Goal: Register for event/course

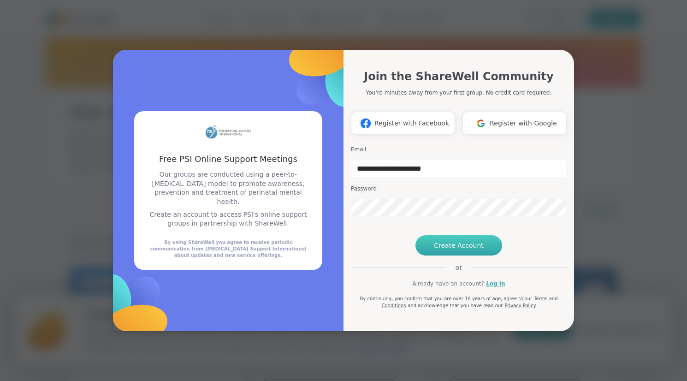
click at [449, 250] on span "Create Account" at bounding box center [459, 245] width 50 height 9
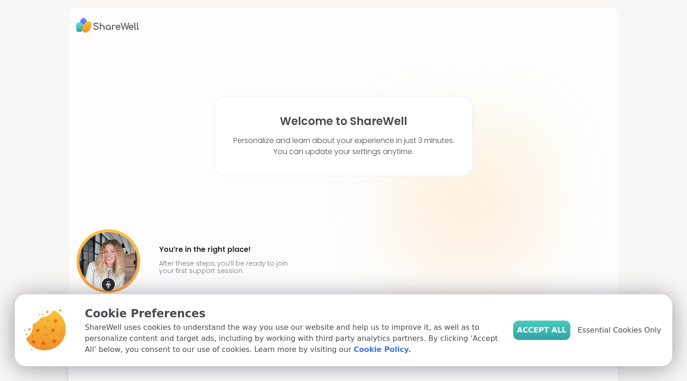
click at [561, 335] on span "Accept All" at bounding box center [541, 329] width 50 height 11
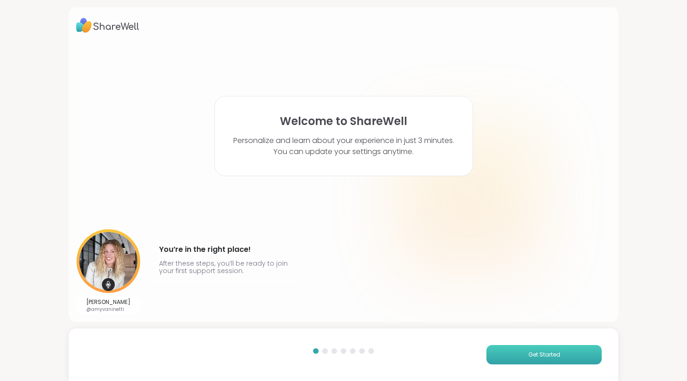
click at [545, 351] on span "Get Started" at bounding box center [544, 354] width 32 height 8
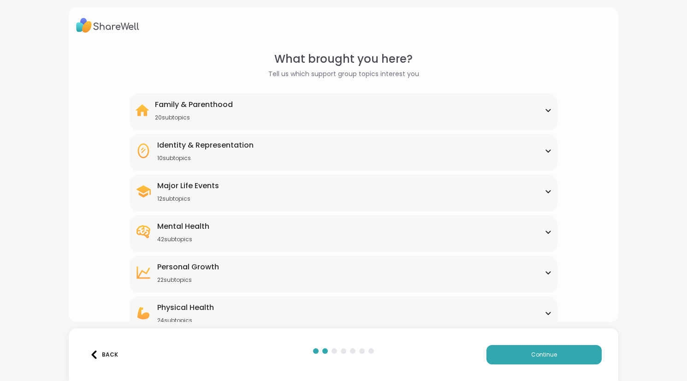
scroll to position [52, 0]
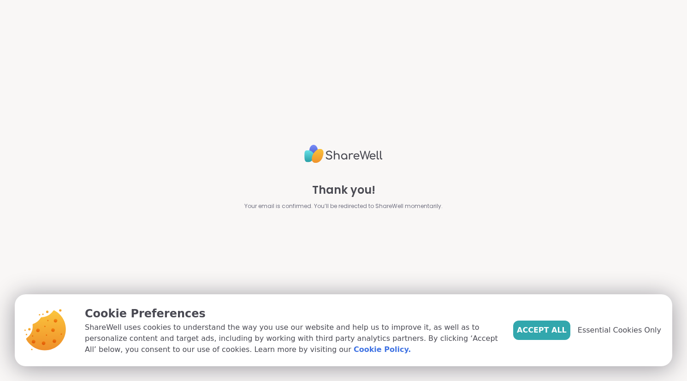
click at [545, 332] on span "Accept All" at bounding box center [541, 329] width 50 height 11
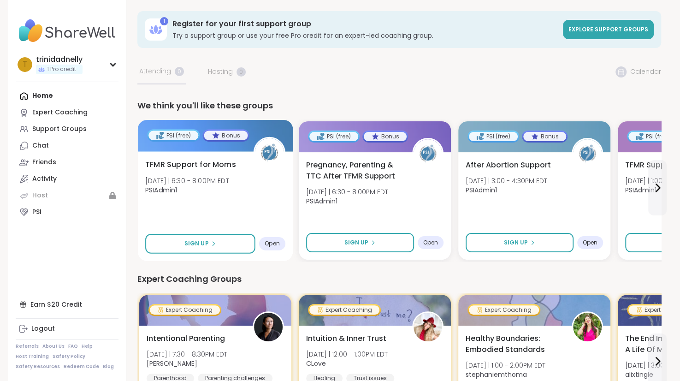
click at [276, 242] on span "Open" at bounding box center [271, 243] width 15 height 7
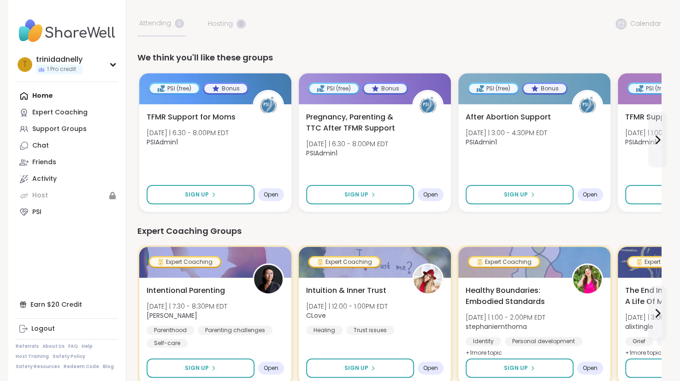
scroll to position [33, 0]
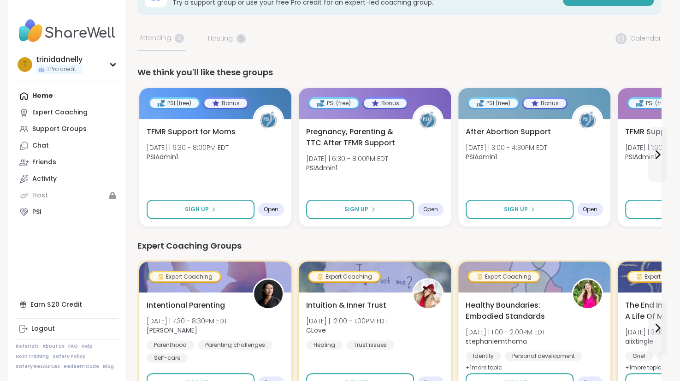
click at [41, 96] on div "Home Expert Coaching Support Groups Chat Friends Activity Host PSI" at bounding box center [67, 154] width 103 height 133
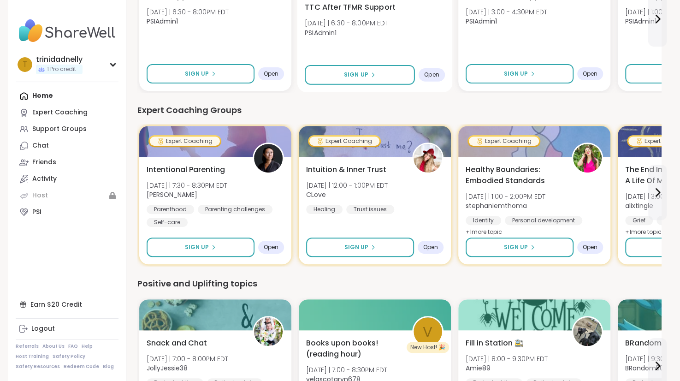
scroll to position [0, 0]
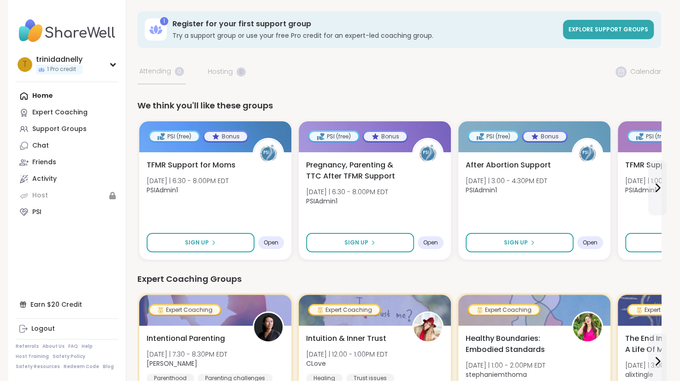
click at [66, 129] on div "Support Groups" at bounding box center [59, 128] width 54 height 9
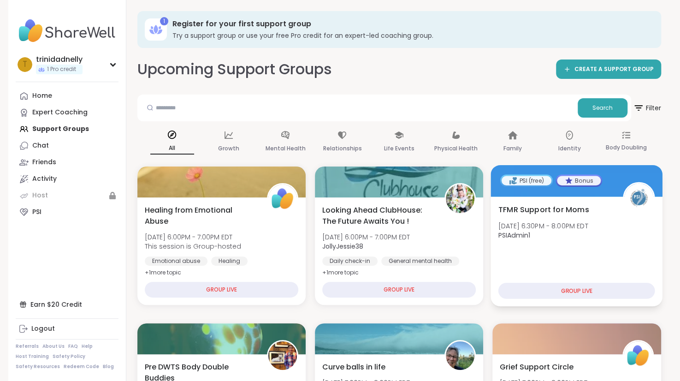
click at [530, 288] on div "GROUP LIVE" at bounding box center [576, 290] width 157 height 16
click at [579, 290] on div "GROUP LIVE" at bounding box center [576, 290] width 157 height 16
click at [563, 219] on div "TFMR Support for Moms Tue, Oct 14 | 6:30PM - 8:00PM EDT PSIAdmin1" at bounding box center [576, 224] width 157 height 41
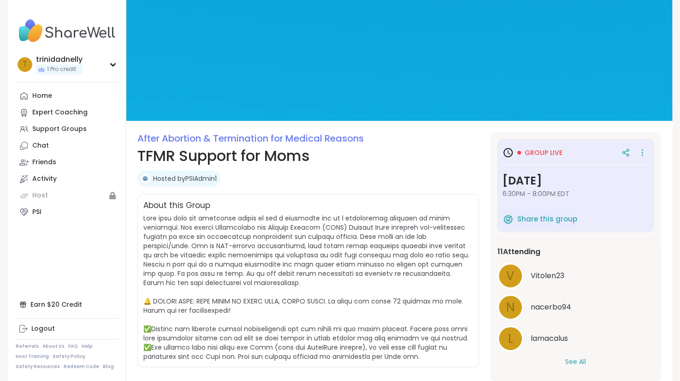
click at [553, 185] on h3 "Tuesday, Oct 14" at bounding box center [575, 180] width 146 height 17
click at [508, 152] on icon at bounding box center [507, 152] width 11 height 11
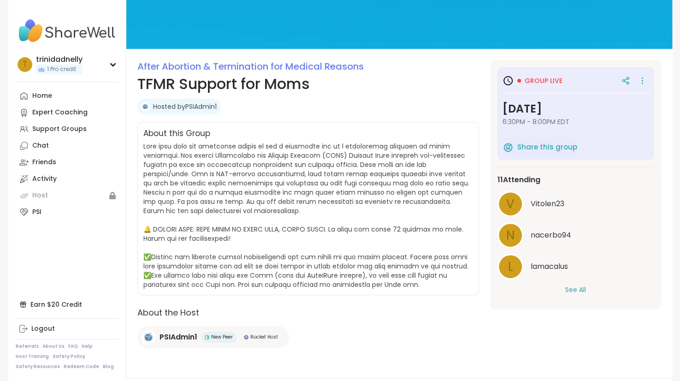
scroll to position [71, 0]
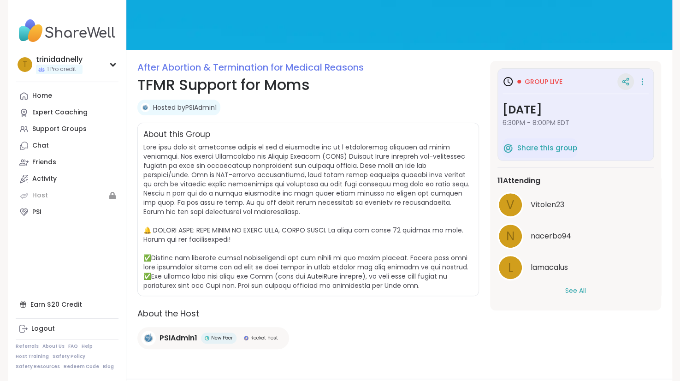
click at [623, 82] on icon at bounding box center [623, 82] width 2 height 2
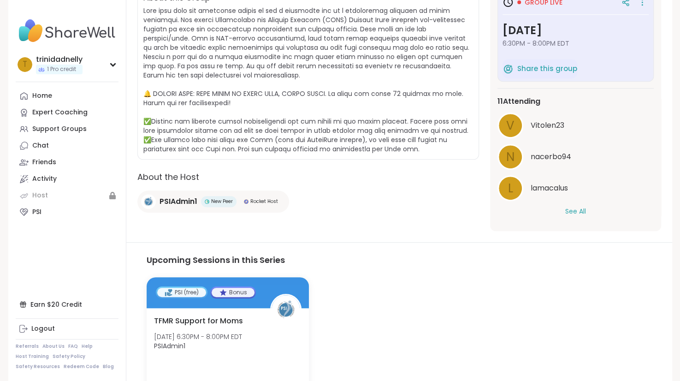
scroll to position [208, 0]
click at [574, 210] on button "See All" at bounding box center [575, 211] width 21 height 10
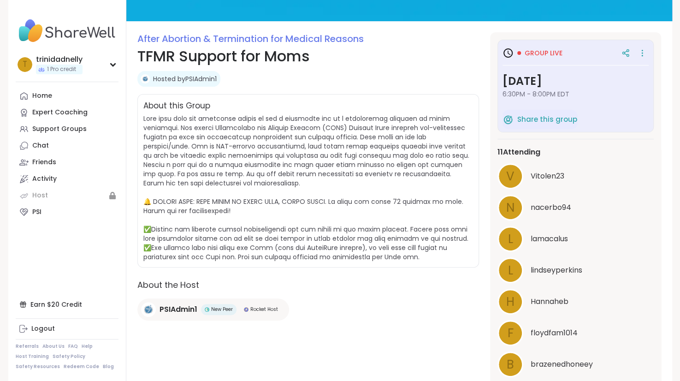
scroll to position [0, 0]
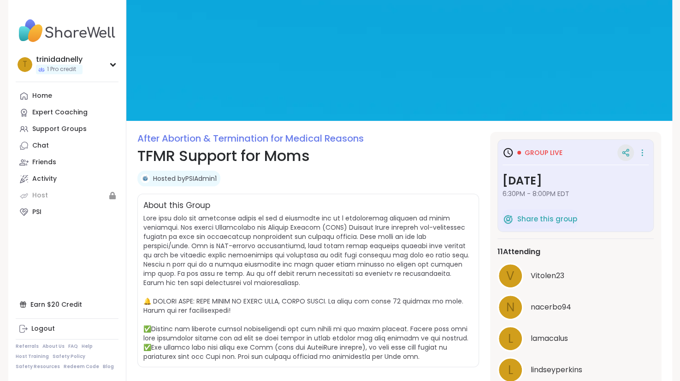
click at [626, 154] on icon at bounding box center [627, 155] width 2 height 2
click at [637, 153] on icon at bounding box center [641, 152] width 9 height 13
click at [381, 198] on div "About this Group" at bounding box center [307, 280] width 341 height 173
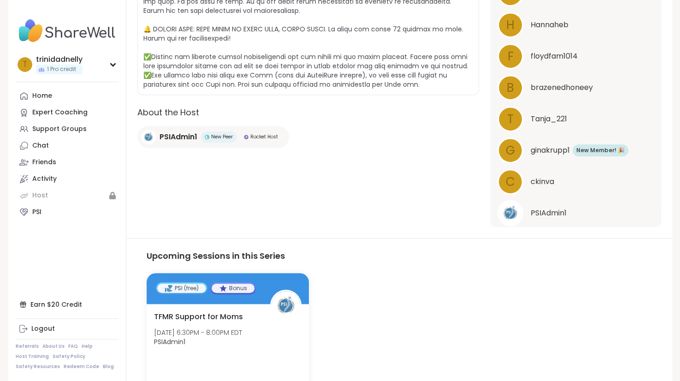
scroll to position [133, 0]
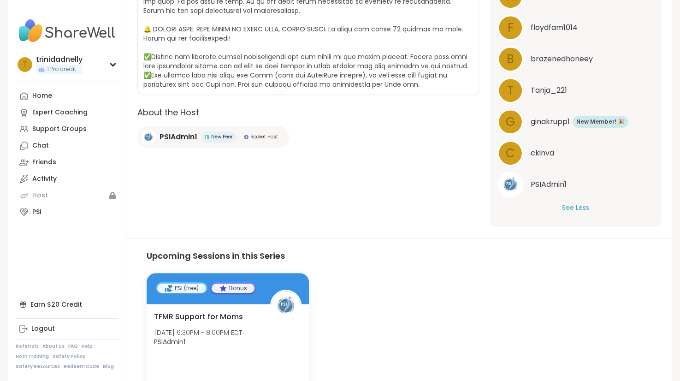
click at [554, 186] on span "PSIAdmin1" at bounding box center [548, 184] width 36 height 11
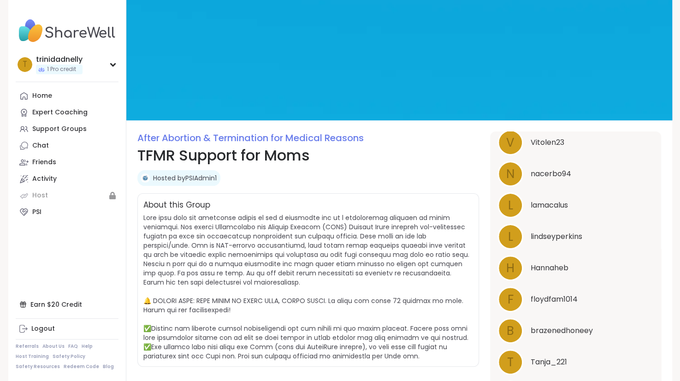
scroll to position [0, 0]
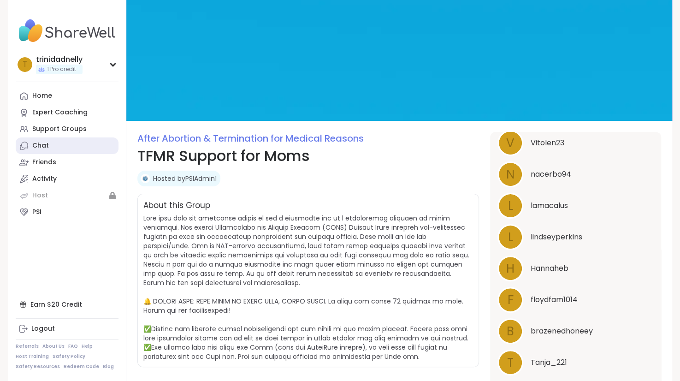
click at [37, 147] on div "Chat" at bounding box center [40, 145] width 17 height 9
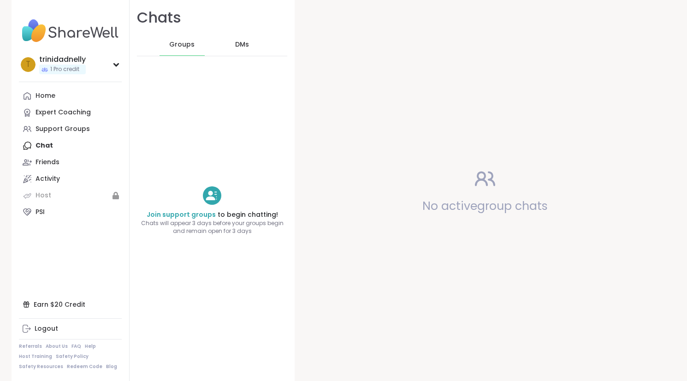
click at [235, 45] on span "DMs" at bounding box center [242, 44] width 14 height 9
click at [41, 151] on div "Home Expert Coaching Support Groups Chat Friends Activity Host PSI" at bounding box center [70, 154] width 103 height 133
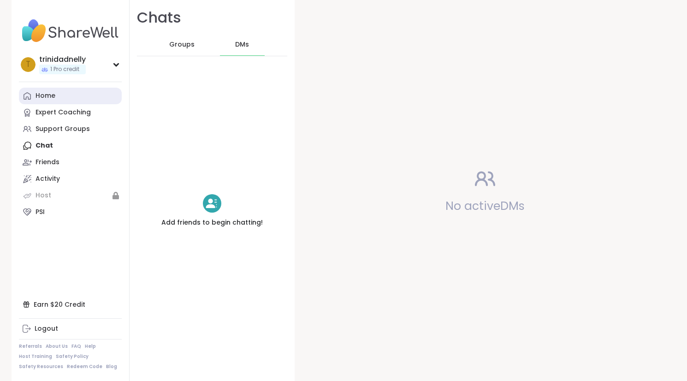
click at [43, 97] on div "Home" at bounding box center [45, 95] width 20 height 9
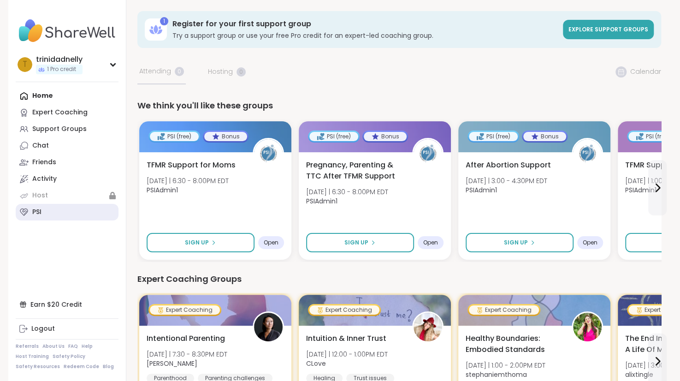
click at [47, 215] on link "PSI" at bounding box center [67, 212] width 103 height 17
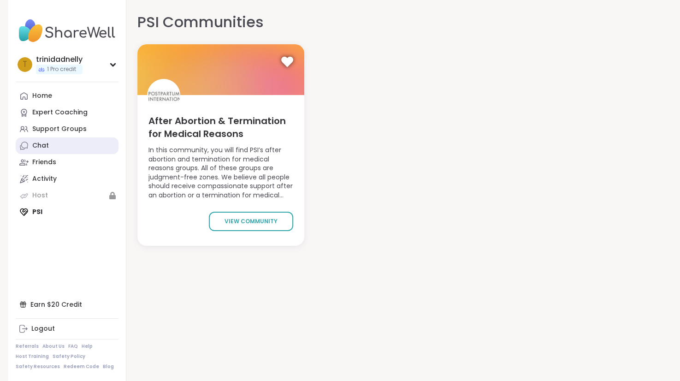
click at [49, 149] on link "Chat" at bounding box center [67, 145] width 103 height 17
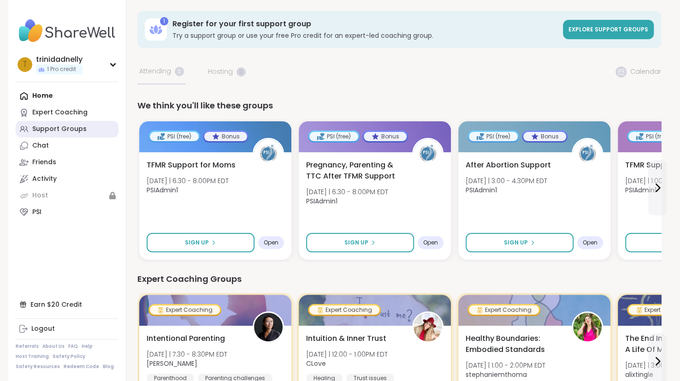
click at [59, 129] on div "Support Groups" at bounding box center [59, 128] width 54 height 9
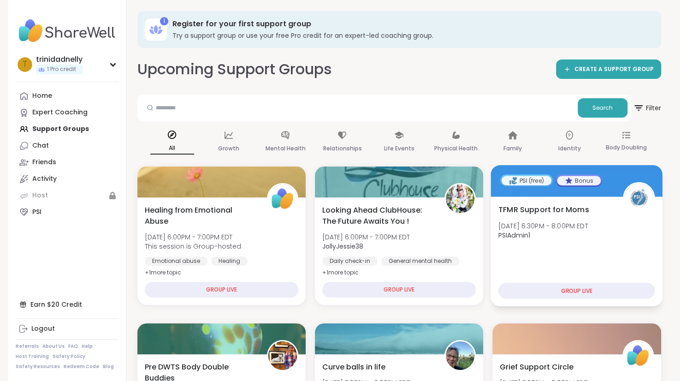
click at [567, 252] on div "TFMR Support for Moms Tue, Oct 14 | 6:30PM - 8:00PM EDT PSIAdmin1 GROUP LIVE" at bounding box center [577, 251] width 172 height 110
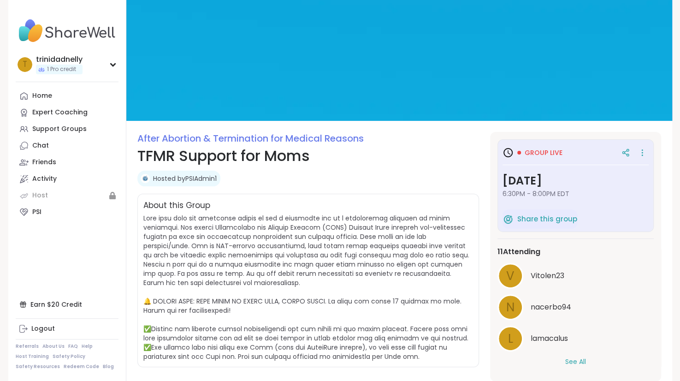
click at [543, 153] on span "Group live" at bounding box center [543, 152] width 38 height 9
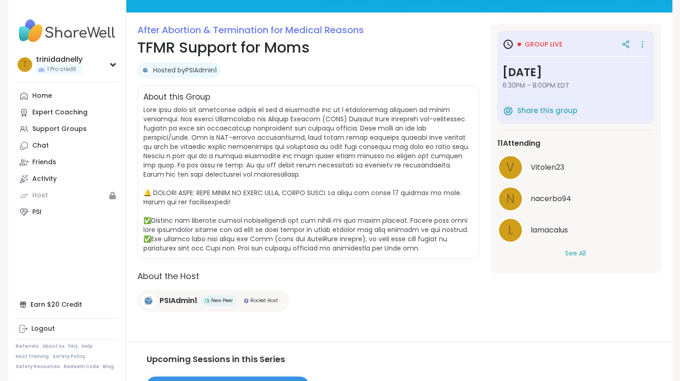
scroll to position [108, 0]
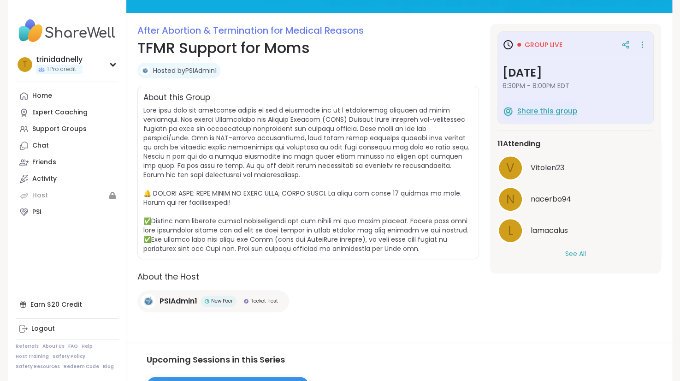
click at [533, 111] on span "Share this group" at bounding box center [547, 111] width 60 height 11
click at [642, 42] on icon at bounding box center [641, 42] width 1 height 1
click at [625, 46] on icon at bounding box center [625, 45] width 2 height 1
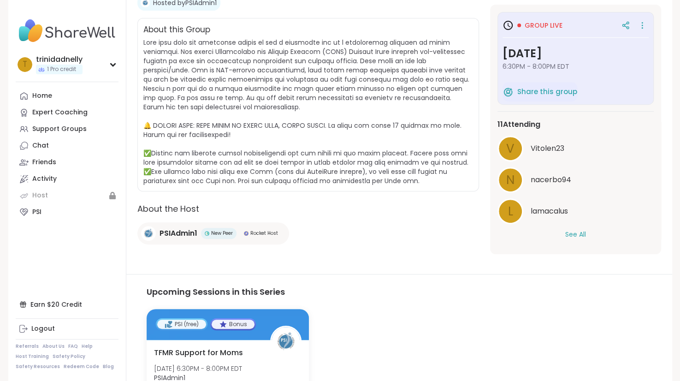
scroll to position [173, 0]
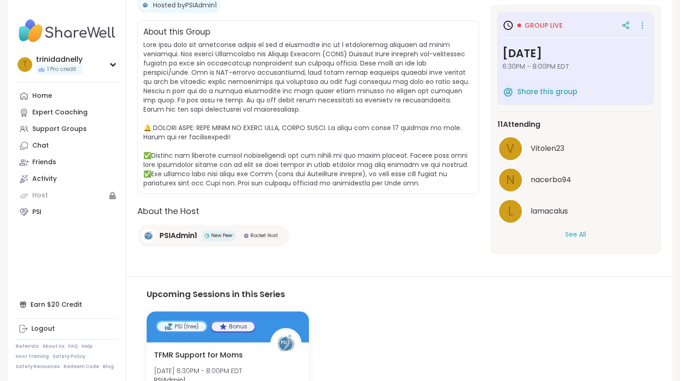
click at [170, 234] on span "PSIAdmin1" at bounding box center [178, 235] width 38 height 11
